Goal: Check status: Check status

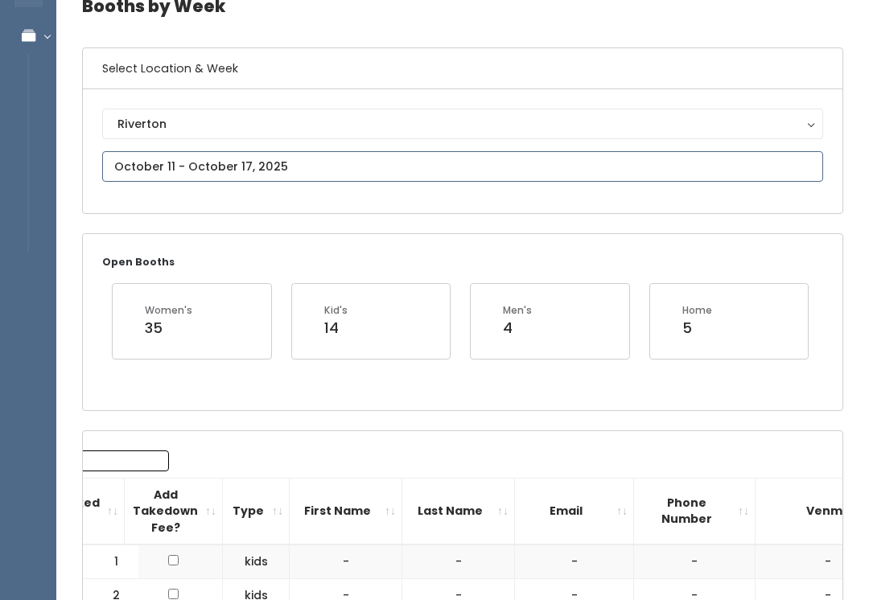
click at [202, 166] on input "text" at bounding box center [462, 167] width 721 height 31
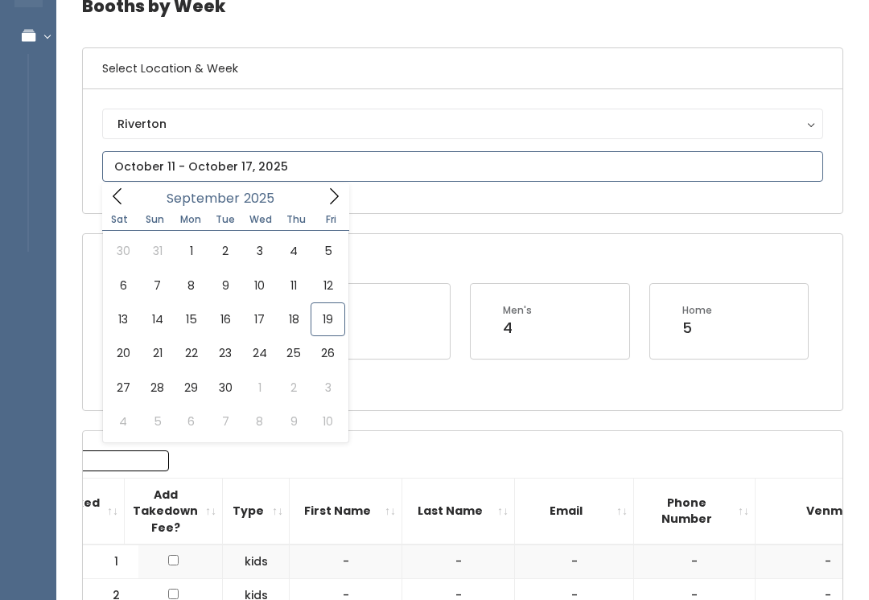
scroll to position [84, 0]
type input "[DATE] to [DATE]"
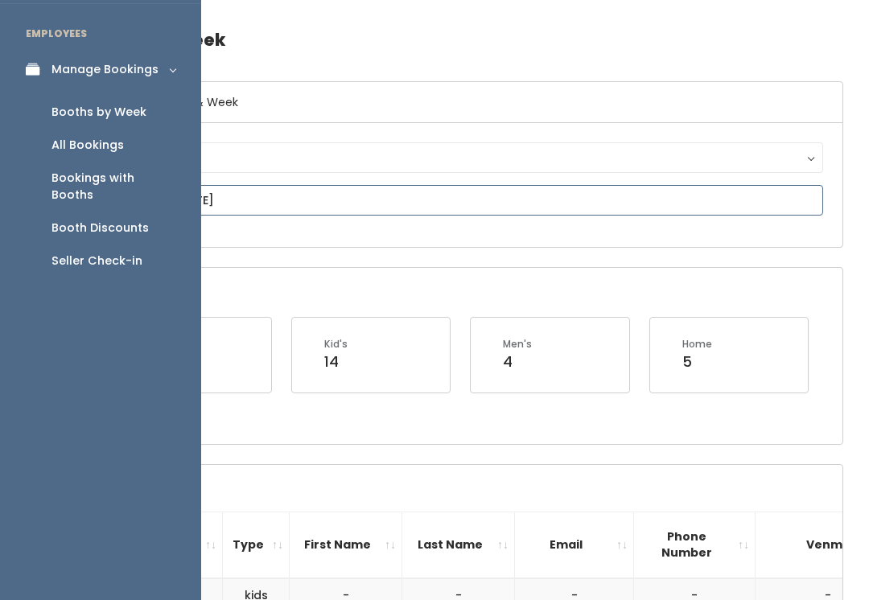
scroll to position [0, 0]
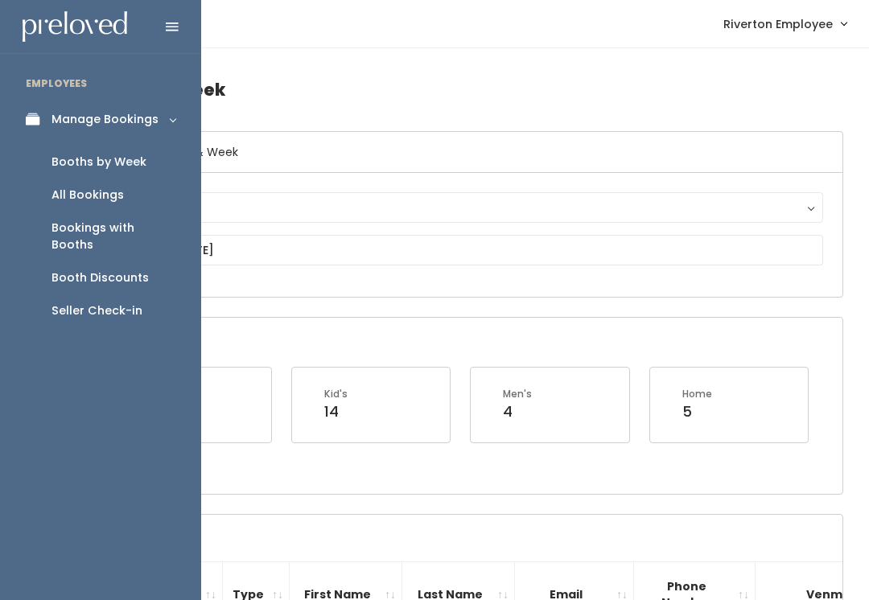
click at [96, 119] on div "Manage Bookings" at bounding box center [105, 119] width 107 height 17
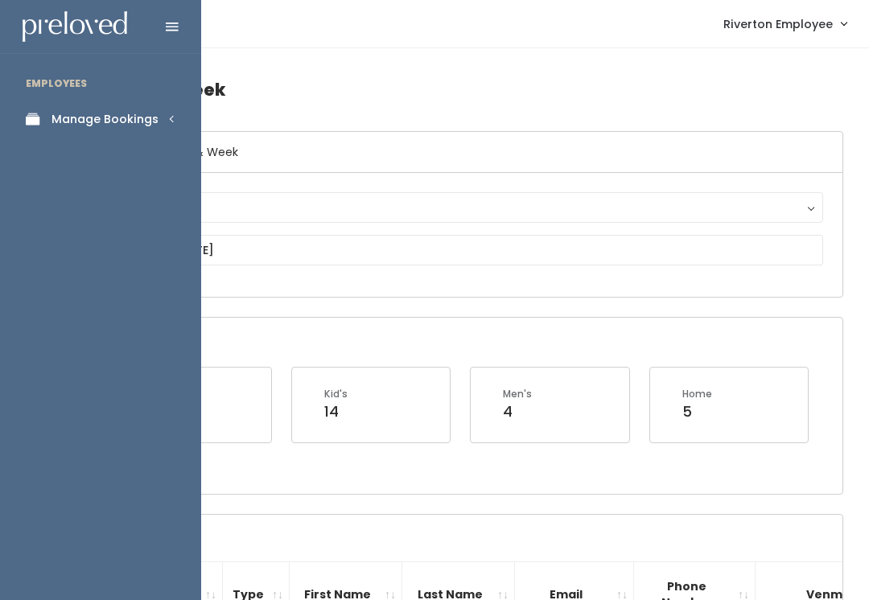
click at [45, 124] on icon at bounding box center [37, 120] width 23 height 14
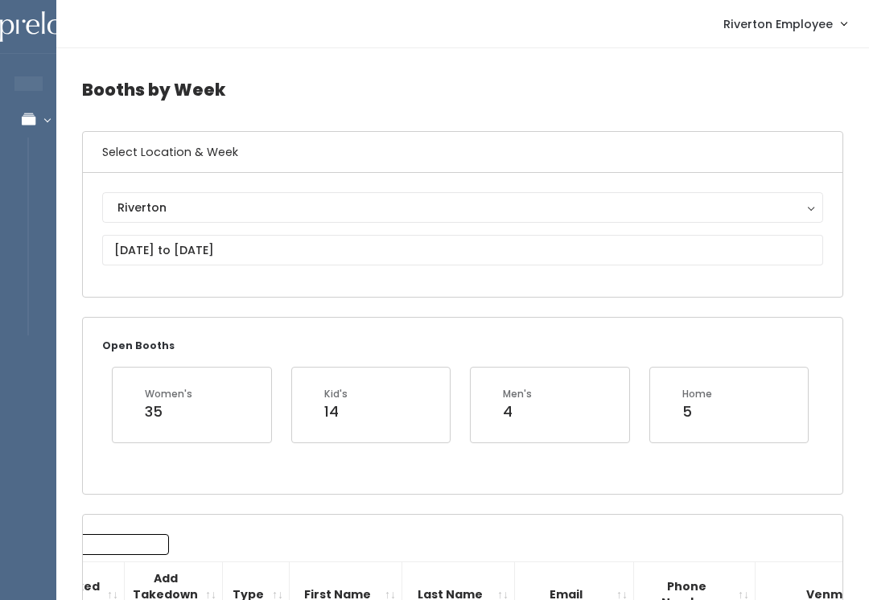
click at [777, 31] on span "Riverton Employee" at bounding box center [778, 24] width 109 height 18
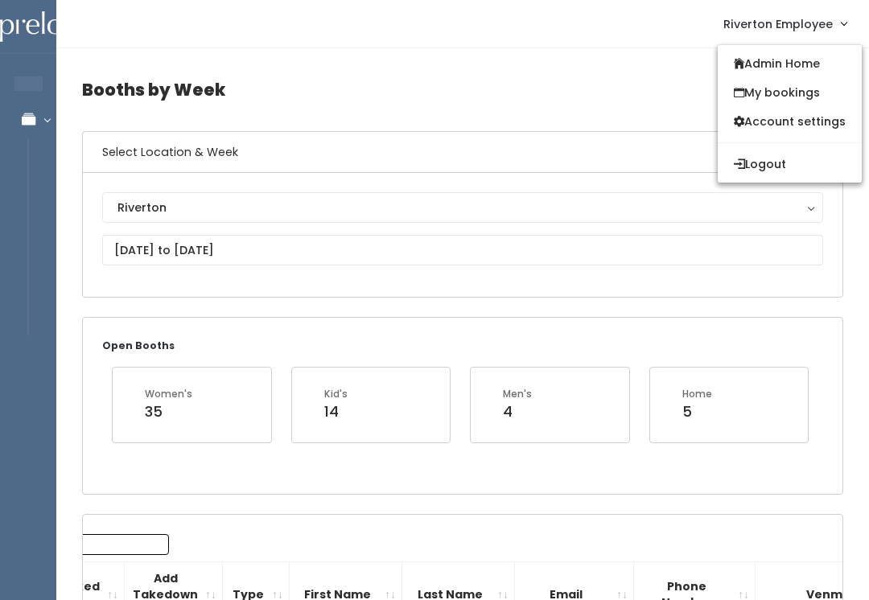
click at [793, 66] on link "Admin Home" at bounding box center [790, 63] width 144 height 29
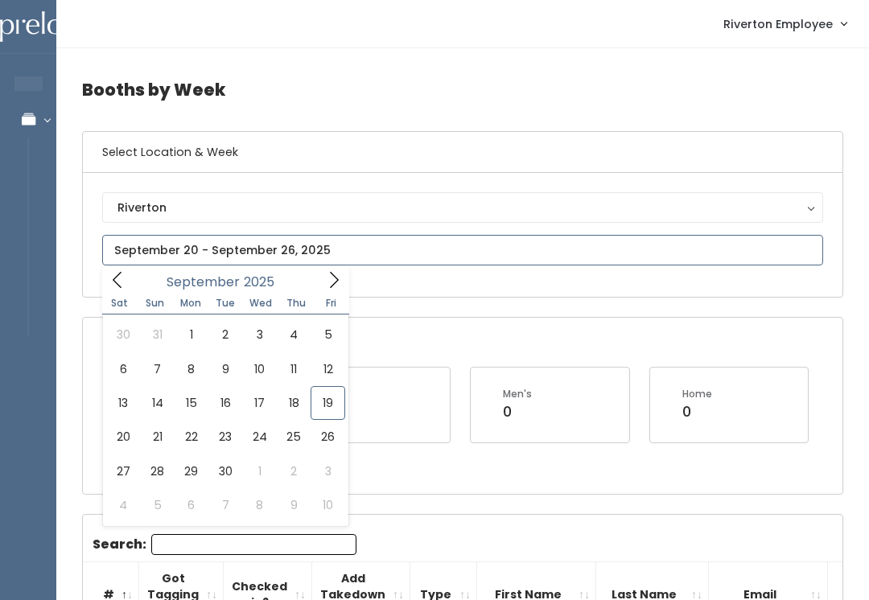
type input "[DATE] to [DATE]"
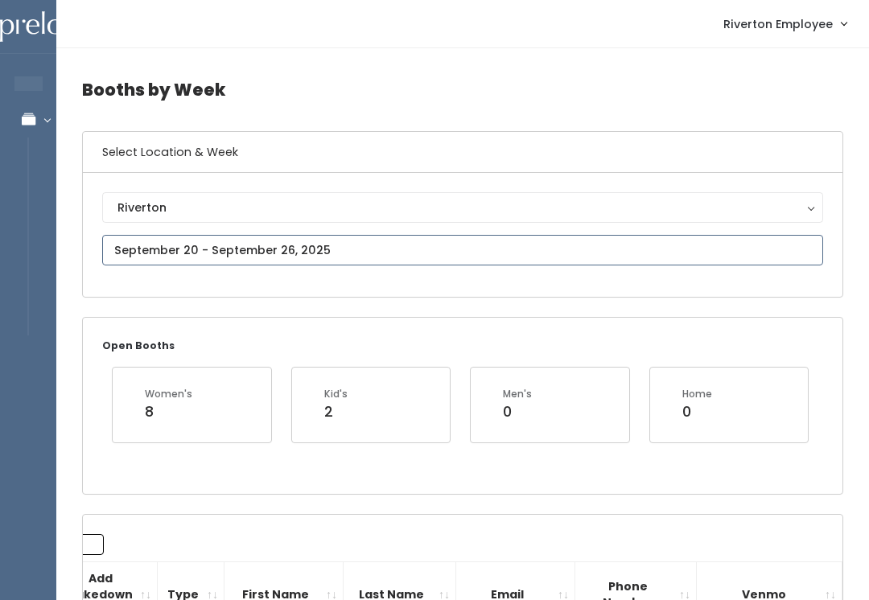
click at [196, 251] on input "text" at bounding box center [462, 250] width 721 height 31
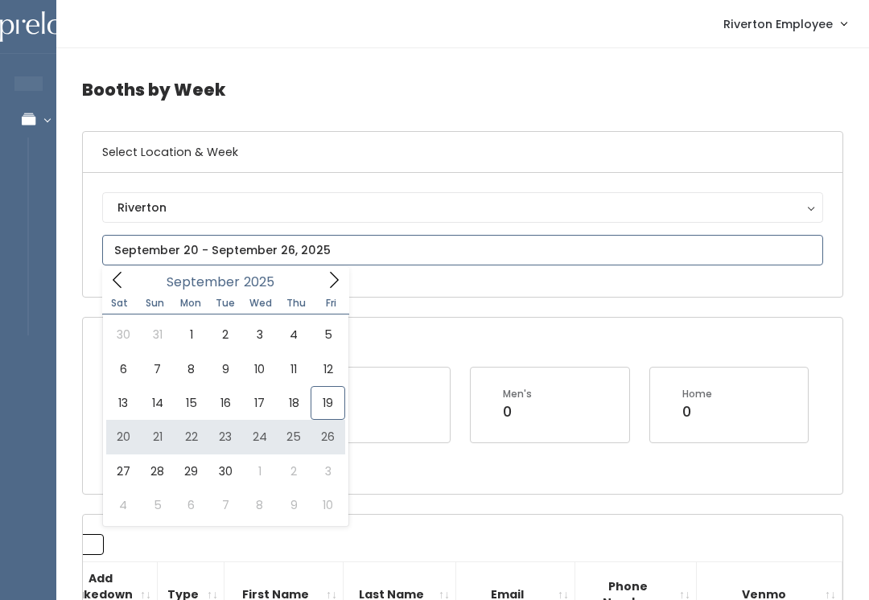
type input "[DATE] to [DATE]"
